Goal: Information Seeking & Learning: Learn about a topic

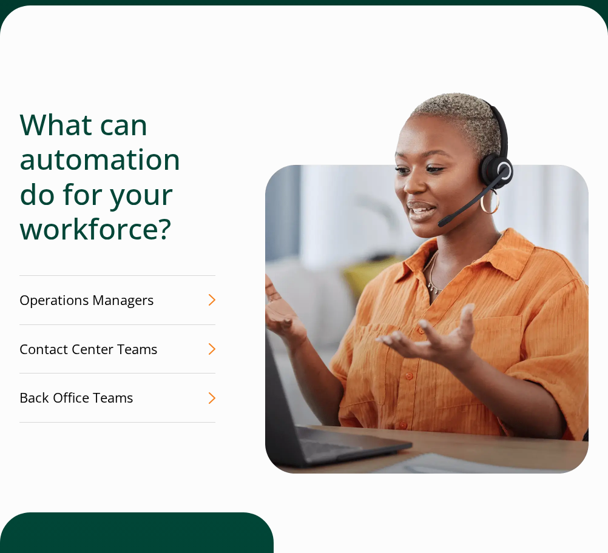
scroll to position [2427, 0]
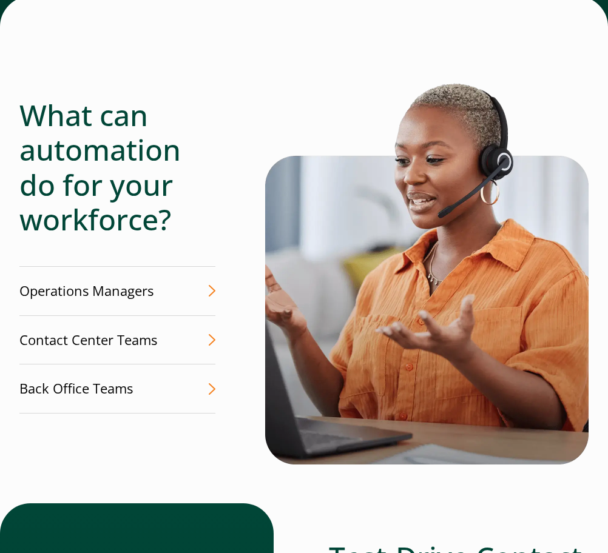
click at [204, 324] on link "Contact Center Teams Turn time-sensitive call center data into immediate action" at bounding box center [117, 340] width 196 height 49
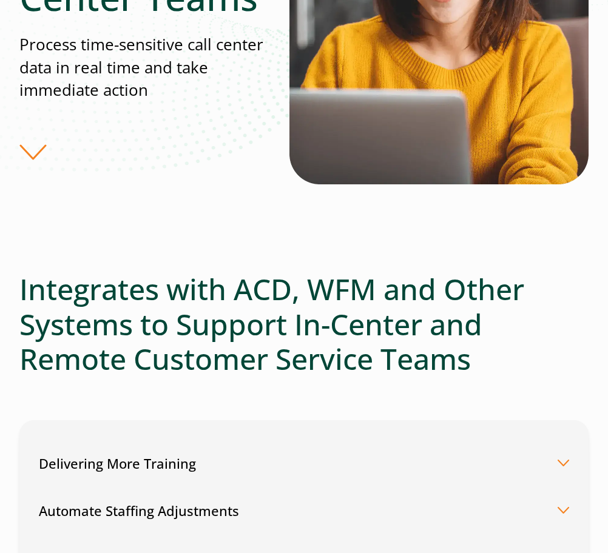
scroll to position [303, 0]
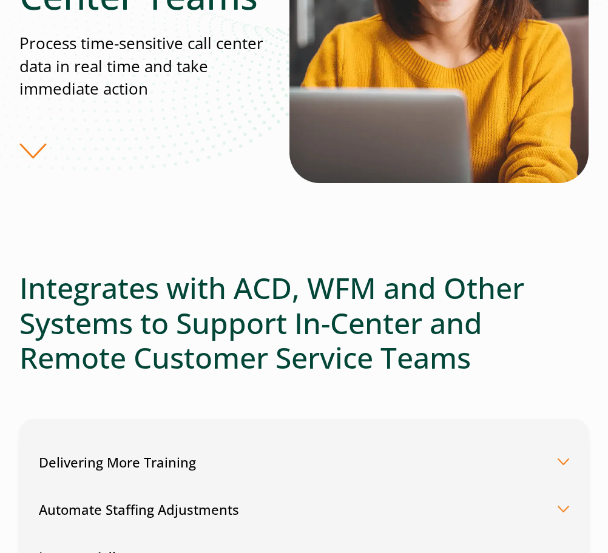
click at [30, 146] on div "Solutions for Contact Center Teams Process time-sensitive call center data in r…" at bounding box center [154, 23] width 270 height 272
click at [28, 153] on div "Solutions for Contact Center Teams Process time-sensitive call center data in r…" at bounding box center [154, 23] width 270 height 272
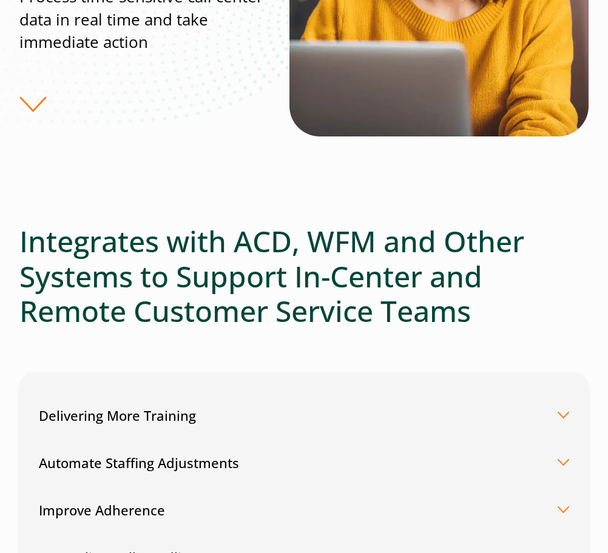
scroll to position [485, 0]
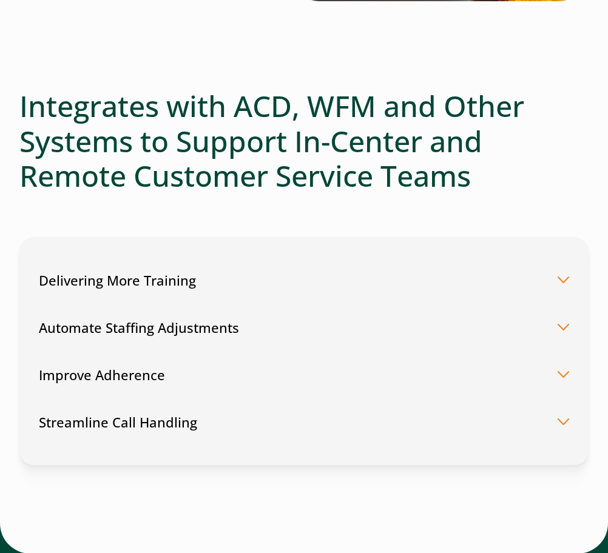
click at [567, 324] on button "Automate Staffing Adjustments" at bounding box center [304, 327] width 530 height 47
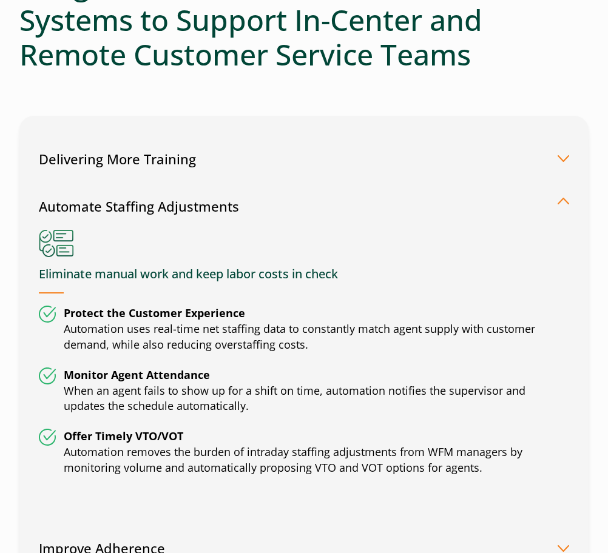
scroll to position [667, 0]
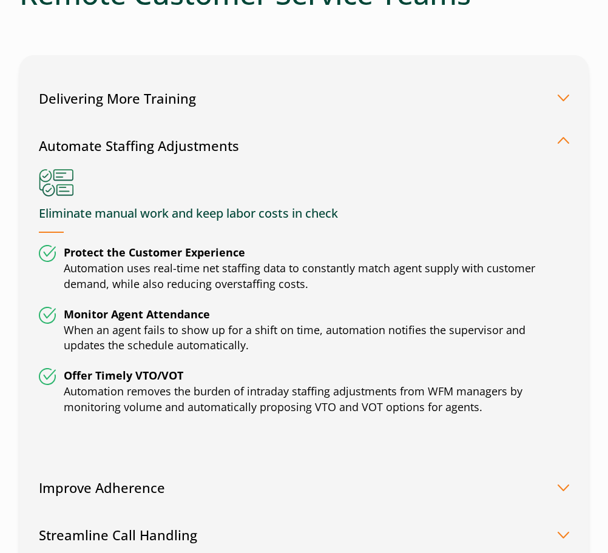
click at [507, 411] on li "Offer Timely VTO/VOT Automation removes the burden of intraday staffing adjustm…" at bounding box center [304, 391] width 530 height 47
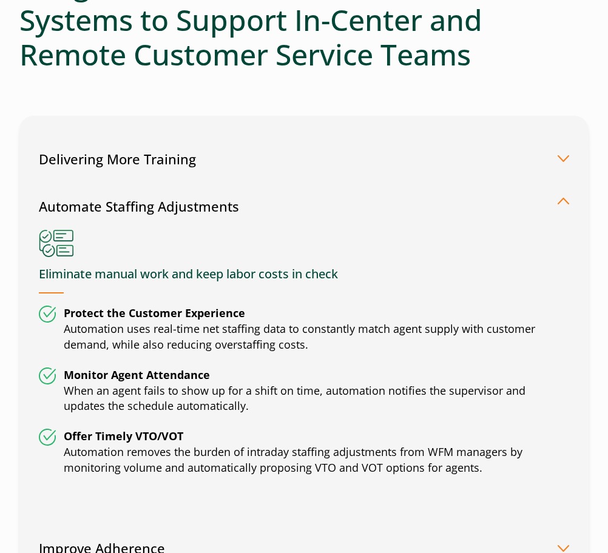
drag, startPoint x: 377, startPoint y: 528, endPoint x: 336, endPoint y: 510, distance: 44.3
click at [377, 527] on button "Improve Adherence" at bounding box center [304, 548] width 530 height 47
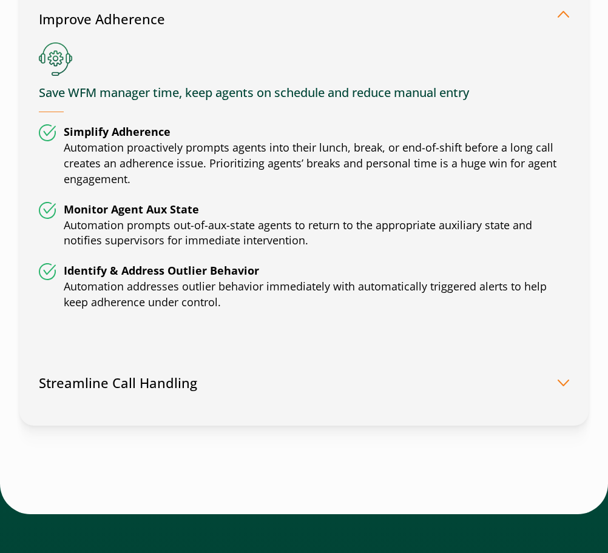
scroll to position [1153, 0]
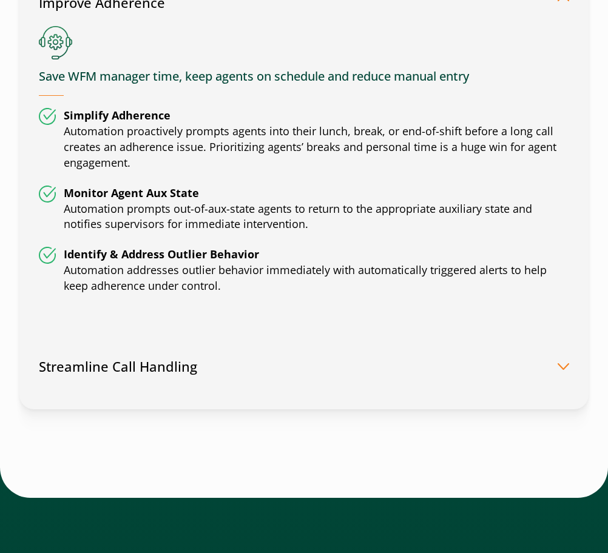
click at [565, 363] on button "Streamline Call Handling" at bounding box center [304, 366] width 530 height 47
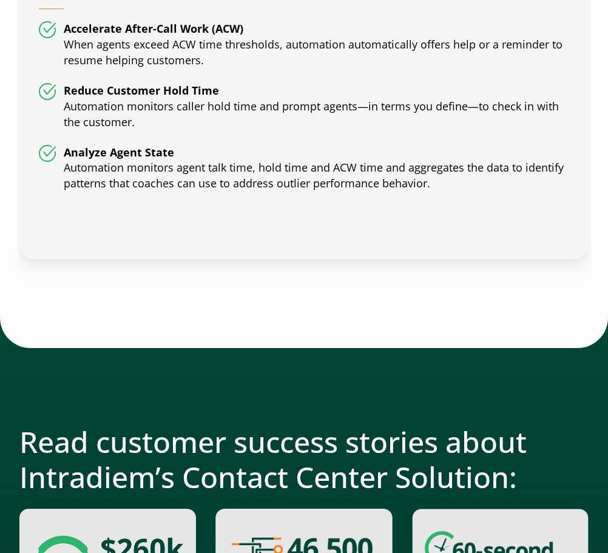
scroll to position [1820, 0]
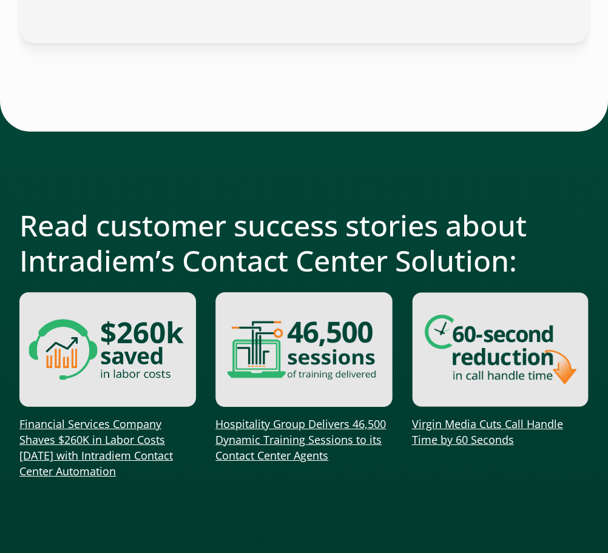
click at [435, 423] on link "Virgin Media Cuts Call Handle Time by 60 Seconds" at bounding box center [487, 432] width 151 height 30
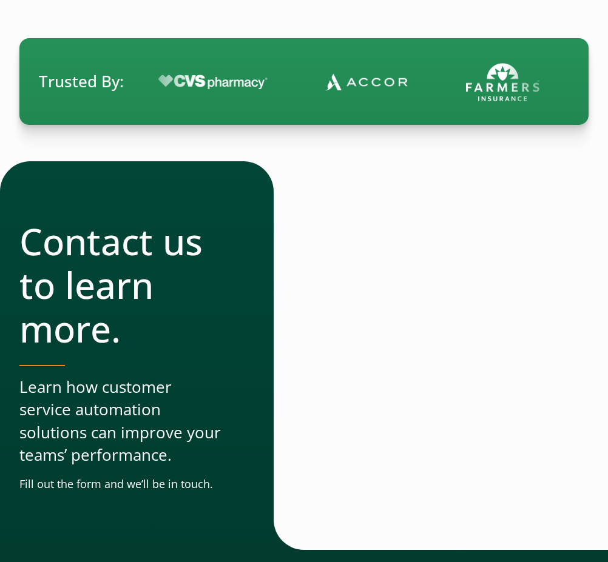
scroll to position [2063, 0]
